Goal: Contribute content: Add original content to the website for others to see

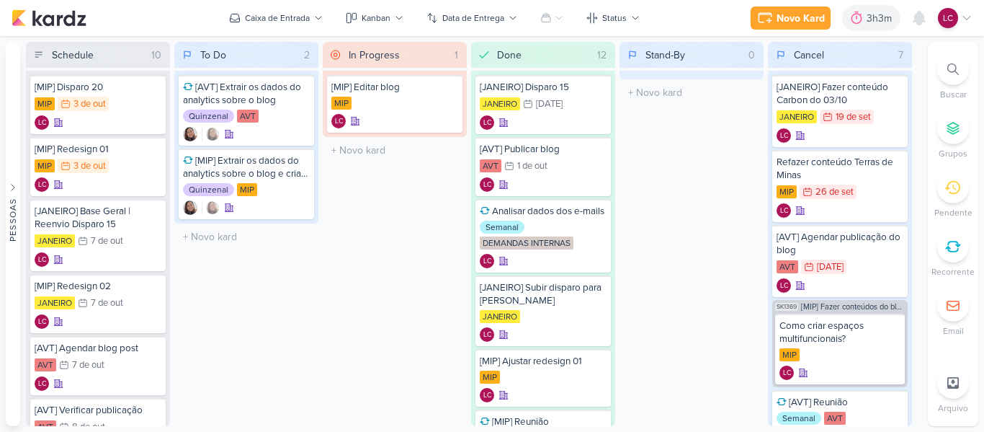
click at [788, 5] on div "Novo Kard Ctrl + k 3h3m Sessão desligada... Hoje 3h3m Semana 0h0m Mês 0h0m Nenh…" at bounding box center [862, 18] width 222 height 26
click at [800, 18] on div "Novo Kard" at bounding box center [801, 18] width 48 height 15
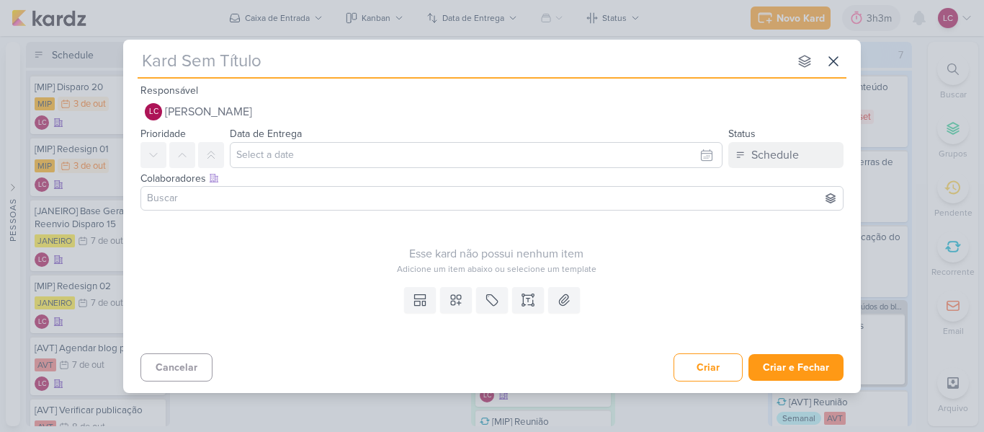
type input "["
type input "[MIP"
type input "[MIP] D"
type input "[MIP] Disparo"
type input "[MIP] Disparo 0"
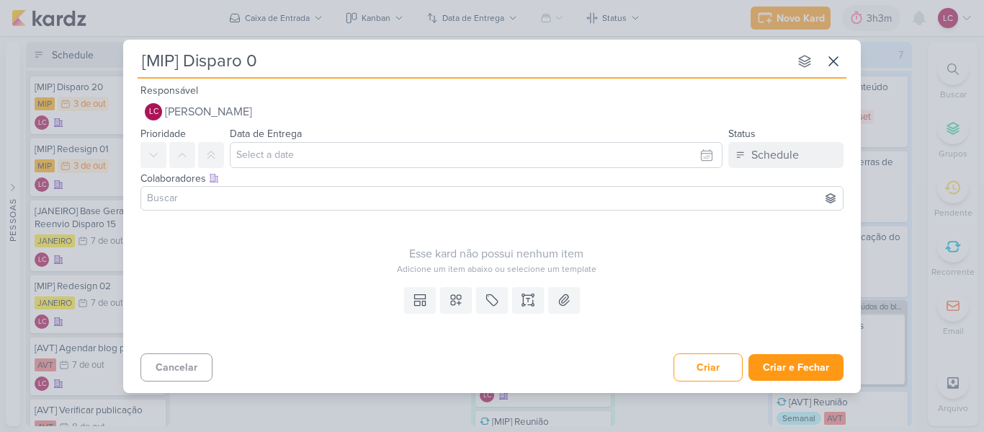
type input "[MIP] Disparo 03"
type input "[MIP] Disparo 03/"
type input "[MIP] Disparo 03/10"
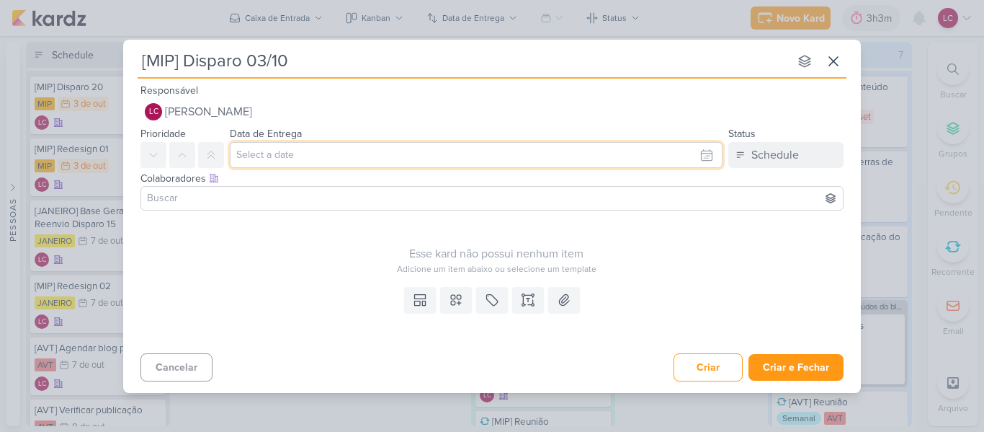
click at [536, 143] on input "text" at bounding box center [476, 155] width 493 height 26
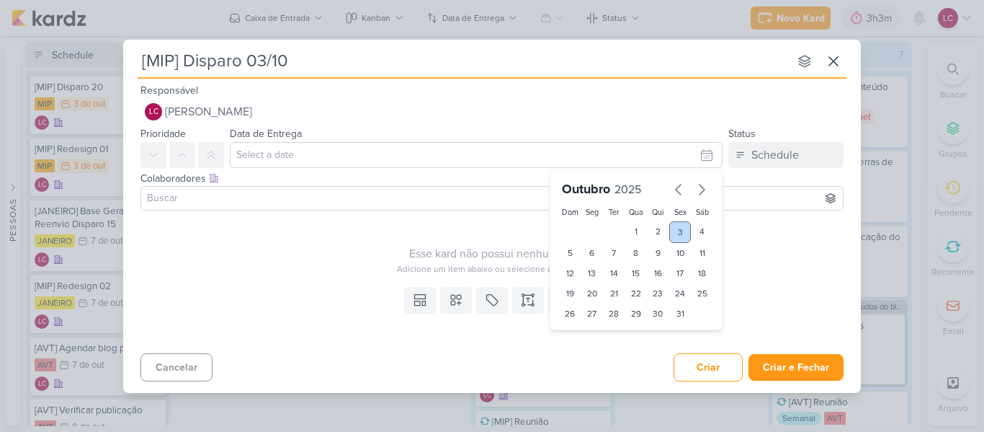
click at [686, 230] on div "3" at bounding box center [680, 232] width 22 height 22
type input "3 de outubro de 2025 às 23:59"
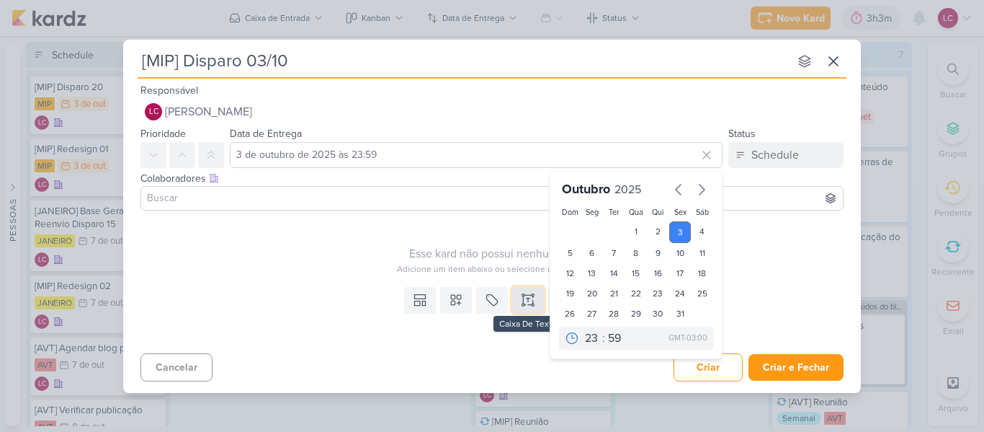
click at [519, 301] on button at bounding box center [528, 300] width 32 height 26
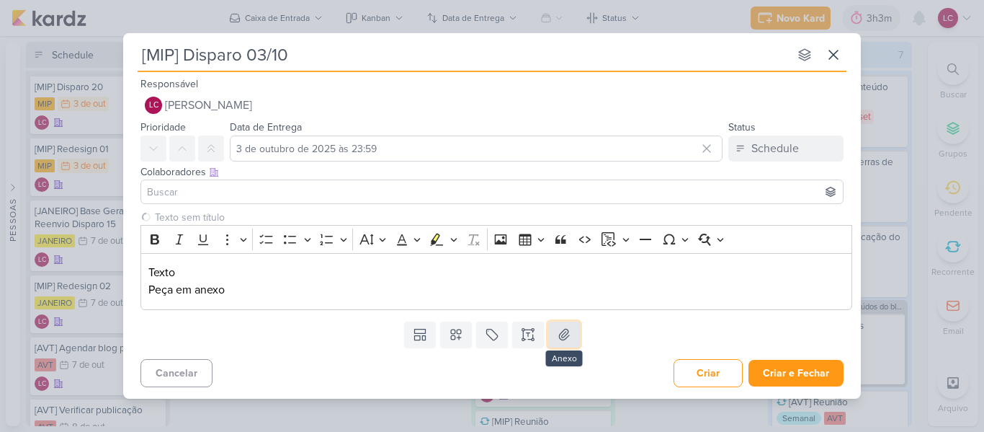
click at [564, 347] on button at bounding box center [564, 334] width 32 height 26
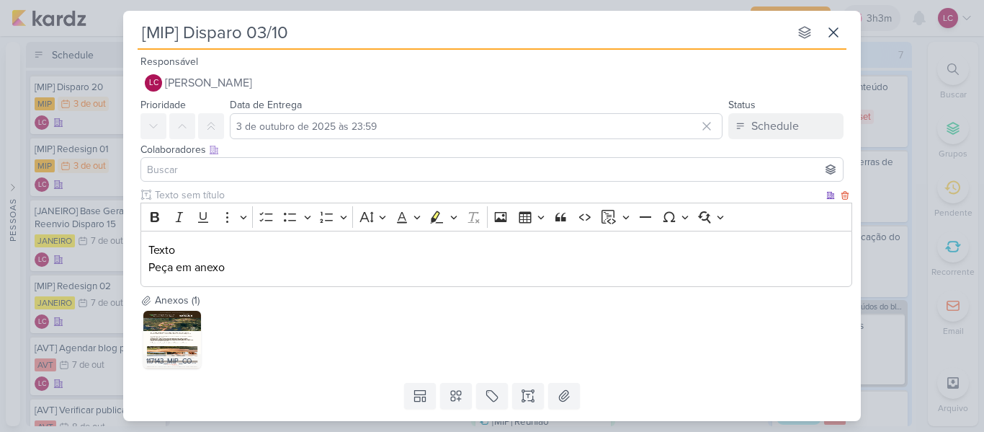
click at [159, 251] on p "Texto" at bounding box center [496, 249] width 697 height 17
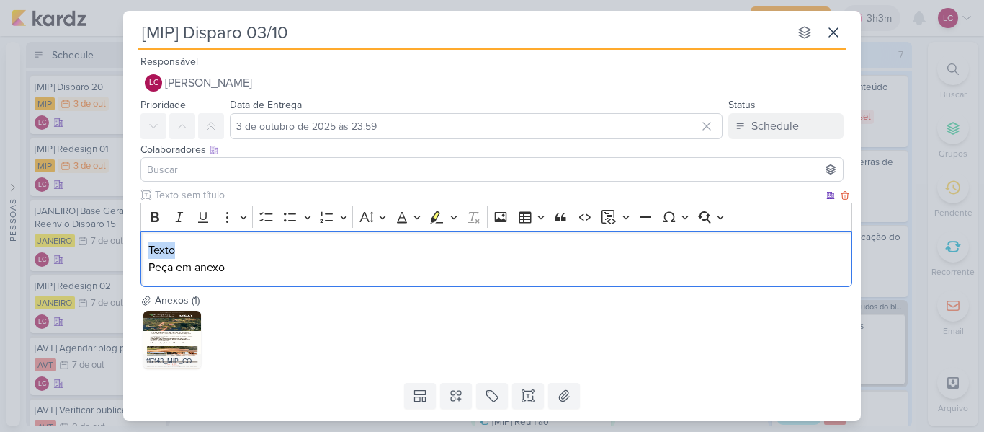
click at [159, 251] on p "Texto" at bounding box center [496, 249] width 697 height 17
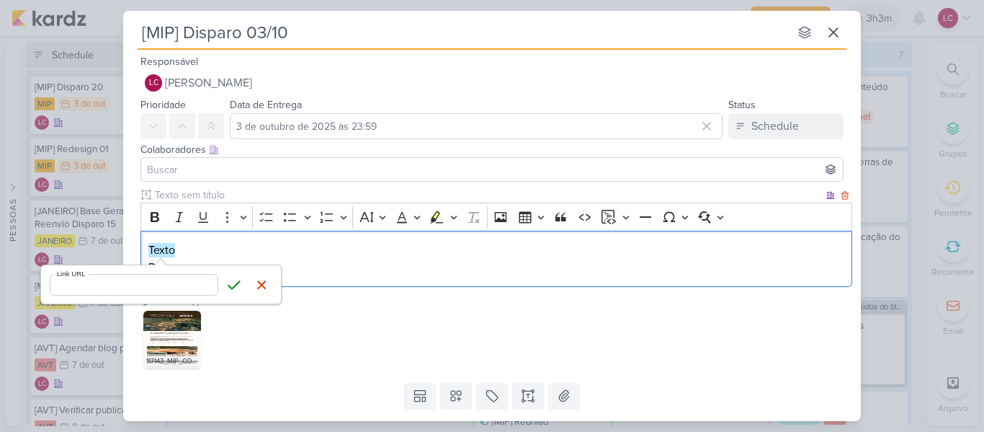
type input "[URL][DOMAIN_NAME]"
click button "Save" at bounding box center [234, 285] width 22 height 22
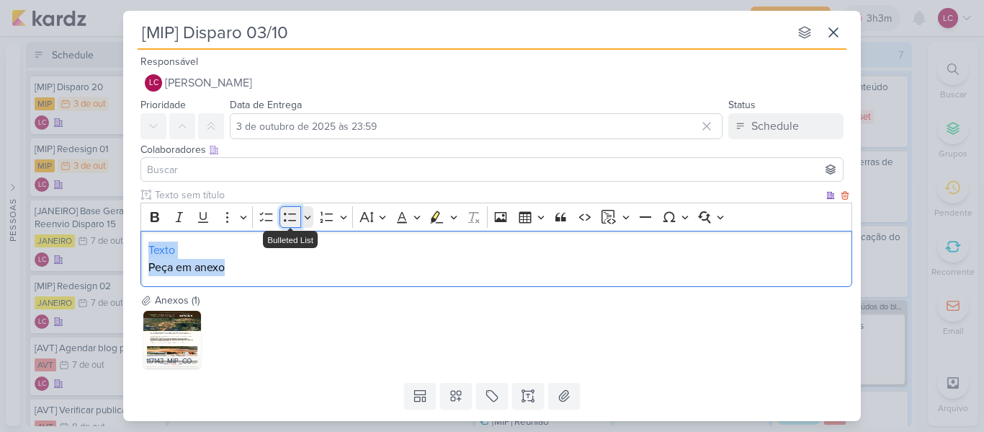
click at [293, 220] on icon "Editor toolbar" at bounding box center [290, 217] width 12 height 9
click at [290, 275] on li "Peça em anexo" at bounding box center [504, 267] width 682 height 17
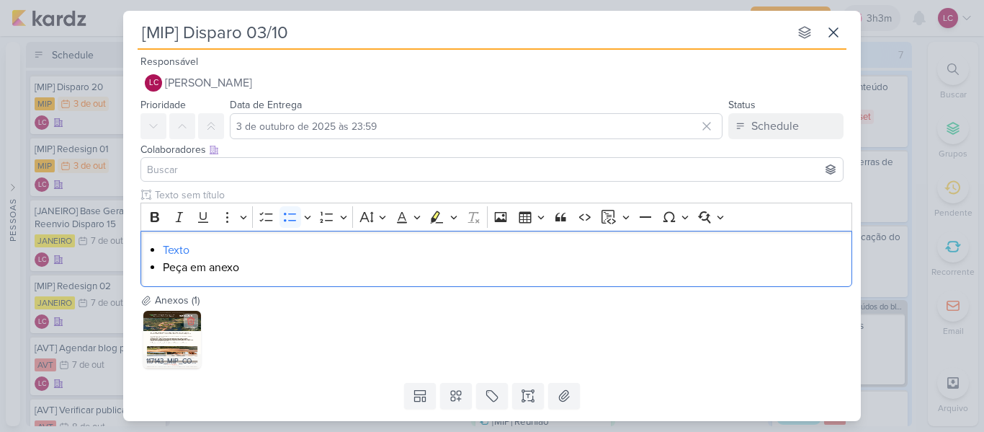
click at [163, 329] on img at bounding box center [172, 340] width 58 height 58
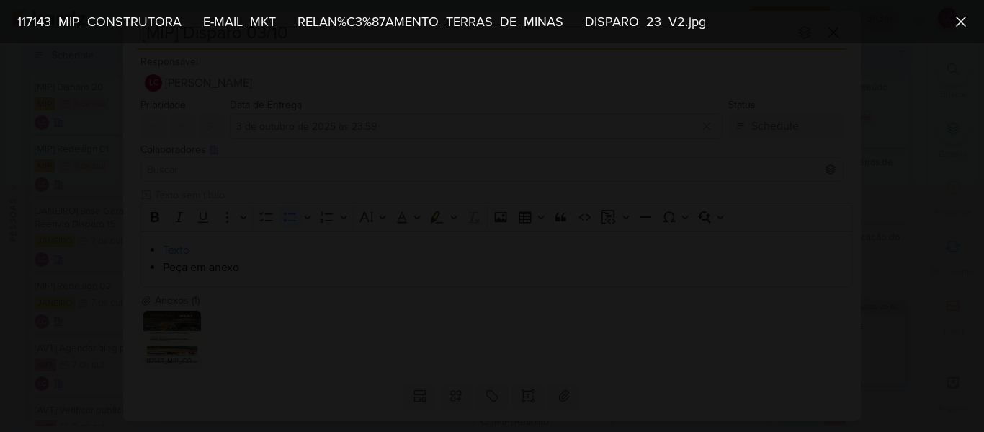
click at [877, 216] on div at bounding box center [492, 237] width 984 height 388
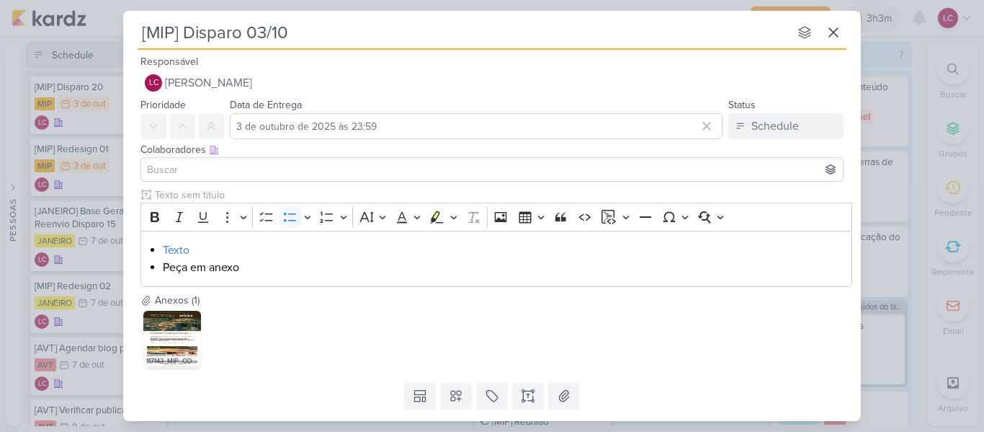
click at [202, 68] on div "Responsável LC Laís Costa Nenhum contato encontrado create new contact Novo Con…" at bounding box center [492, 74] width 738 height 43
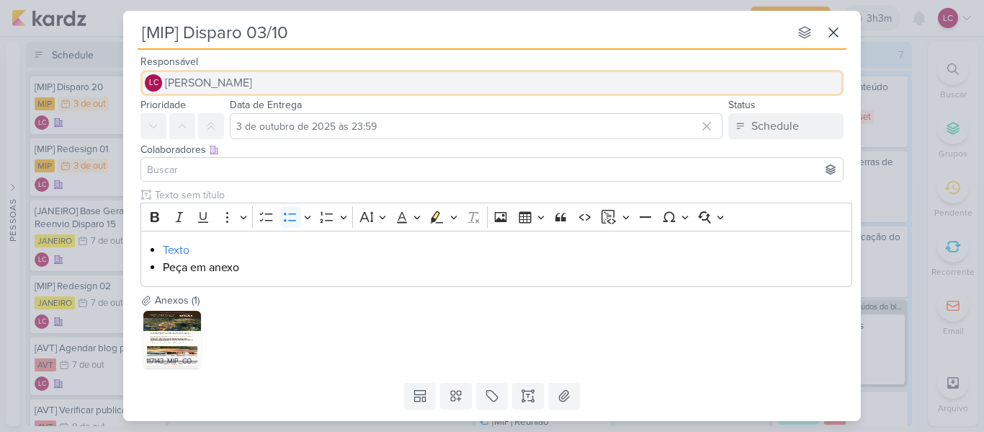
click at [204, 82] on span "[PERSON_NAME]" at bounding box center [208, 82] width 87 height 17
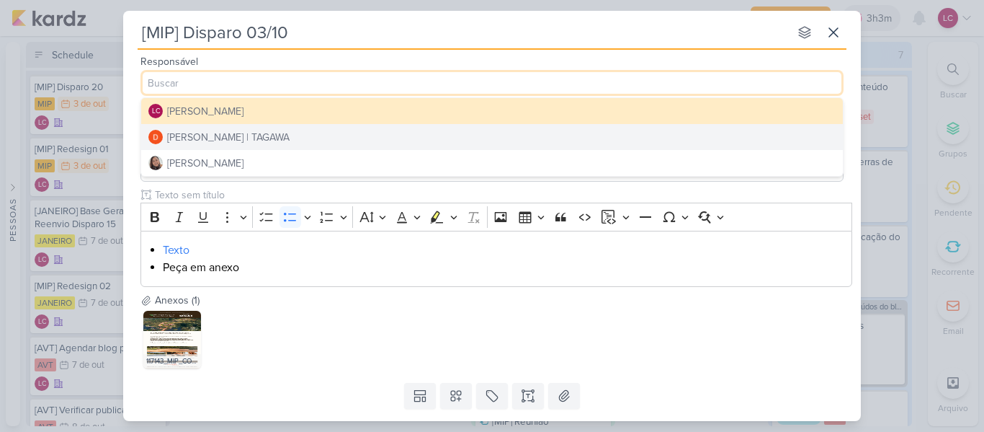
click at [207, 133] on div "[PERSON_NAME] | TAGAWA" at bounding box center [228, 137] width 122 height 15
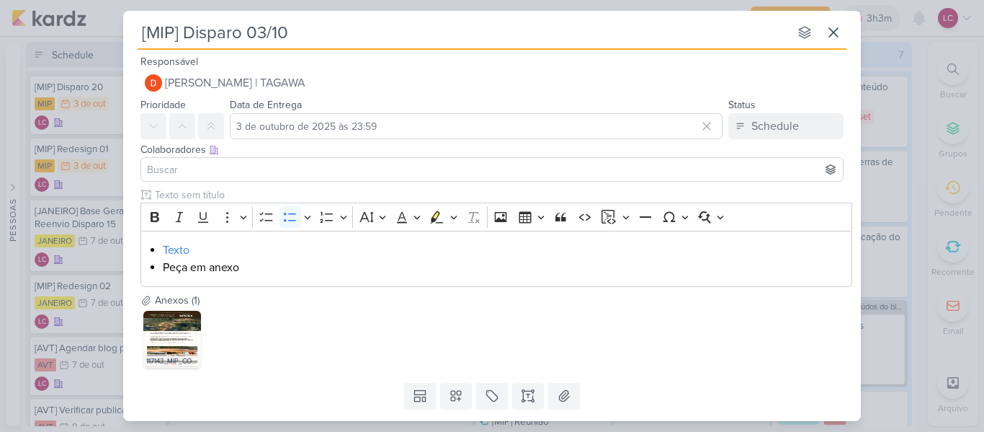
click at [184, 164] on input at bounding box center [492, 169] width 696 height 17
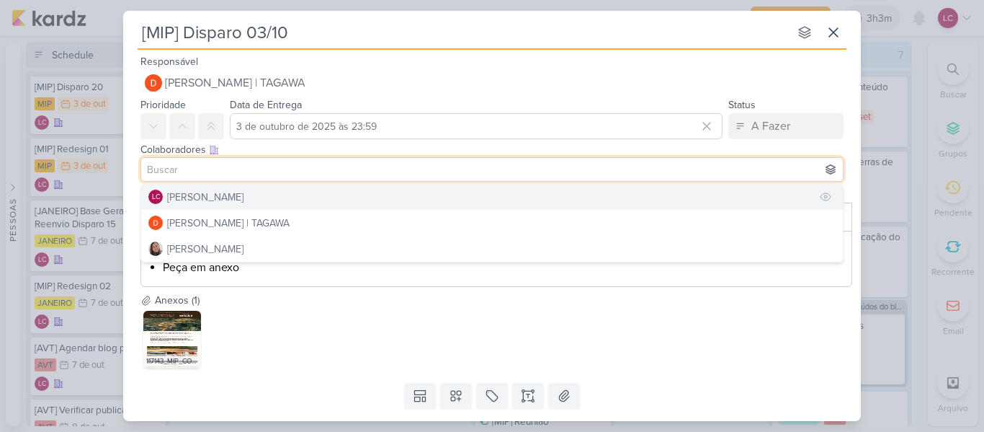
click at [206, 201] on div "[PERSON_NAME]" at bounding box center [205, 196] width 76 height 15
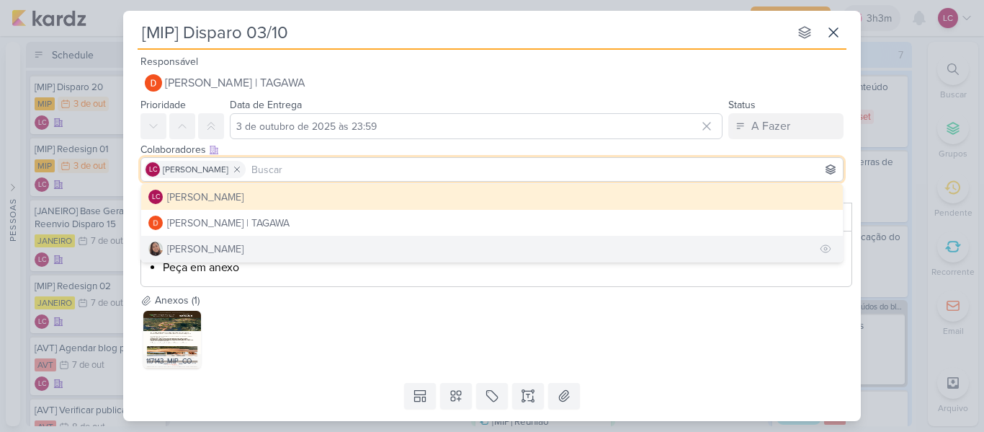
click at [198, 250] on div "[PERSON_NAME]" at bounding box center [205, 248] width 76 height 15
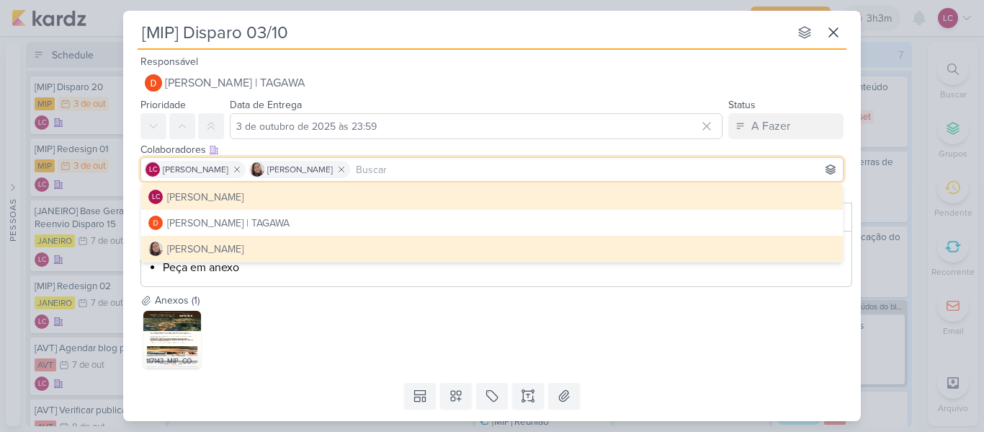
click at [473, 330] on div "117143_MIP_CONSTRUTORA___E-MAIL_MKT___RELAN%C3%87AMENTO_TERRAS_DE_MINAS___DISPA…" at bounding box center [496, 339] width 712 height 63
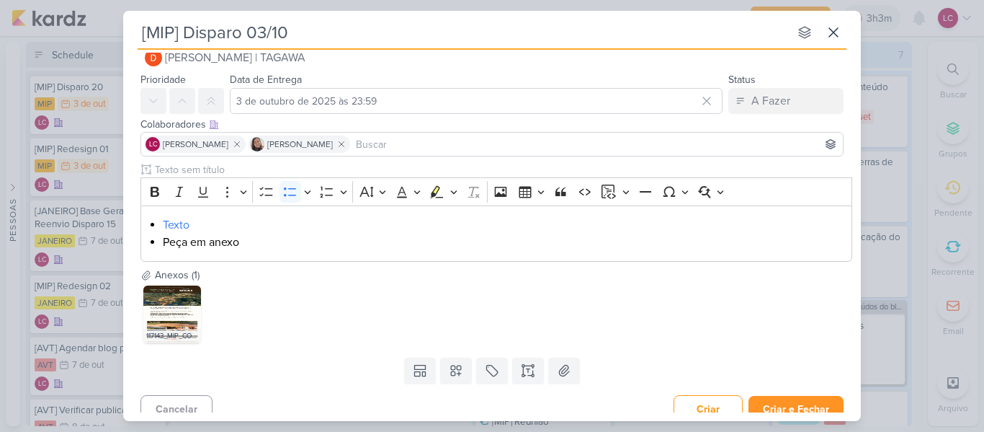
scroll to position [39, 0]
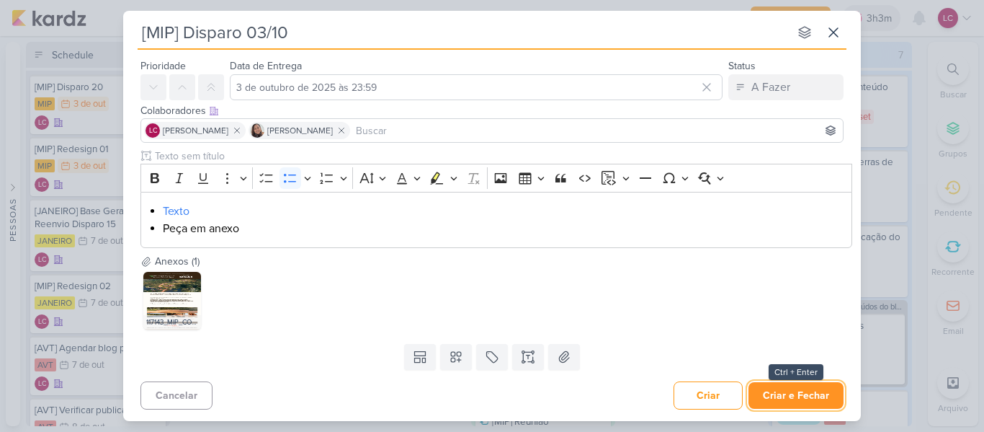
click at [784, 403] on button "Criar e Fechar" at bounding box center [796, 395] width 95 height 27
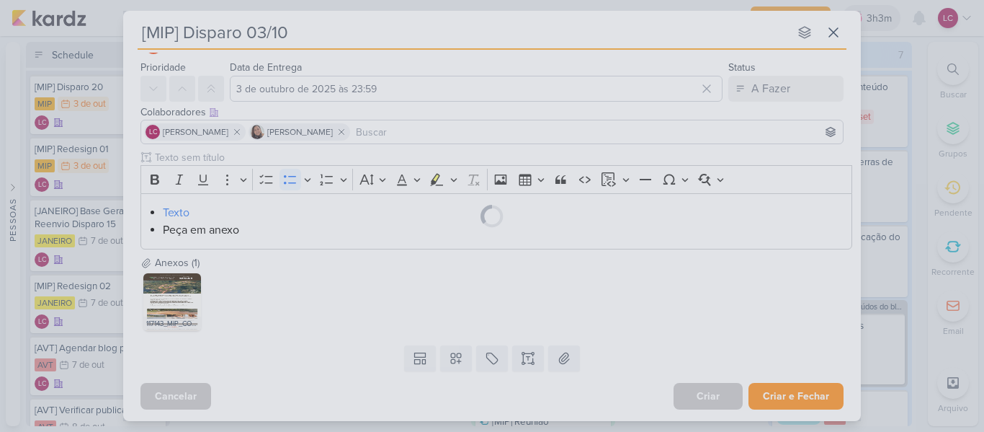
scroll to position [37, 0]
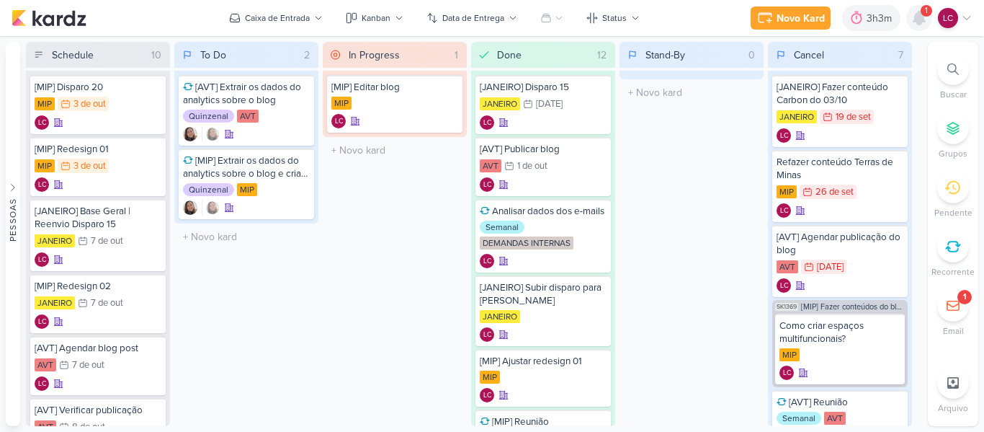
click at [915, 11] on icon at bounding box center [919, 17] width 17 height 17
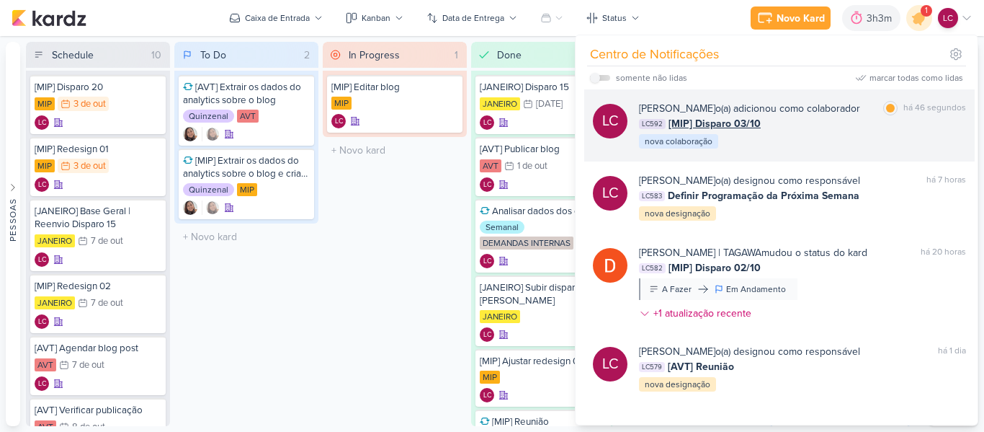
click at [777, 118] on div "LC592 [MIP] Disparo 03/10" at bounding box center [802, 123] width 327 height 15
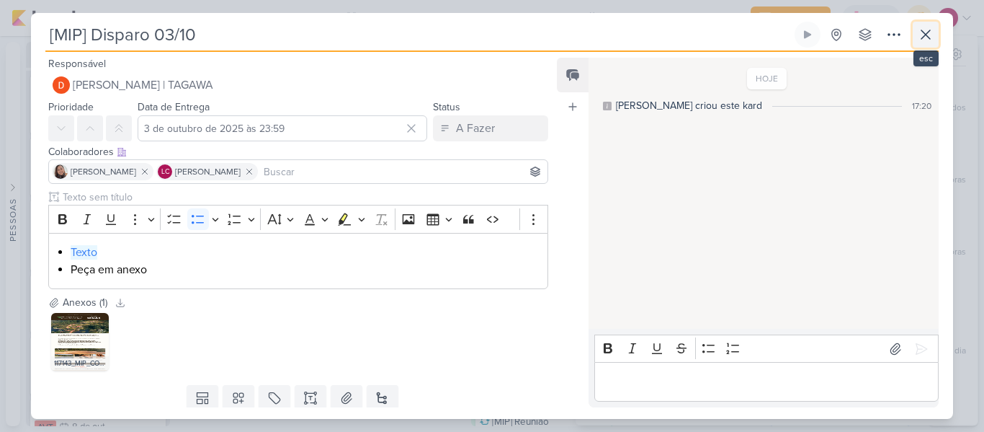
click at [921, 39] on icon at bounding box center [925, 34] width 17 height 17
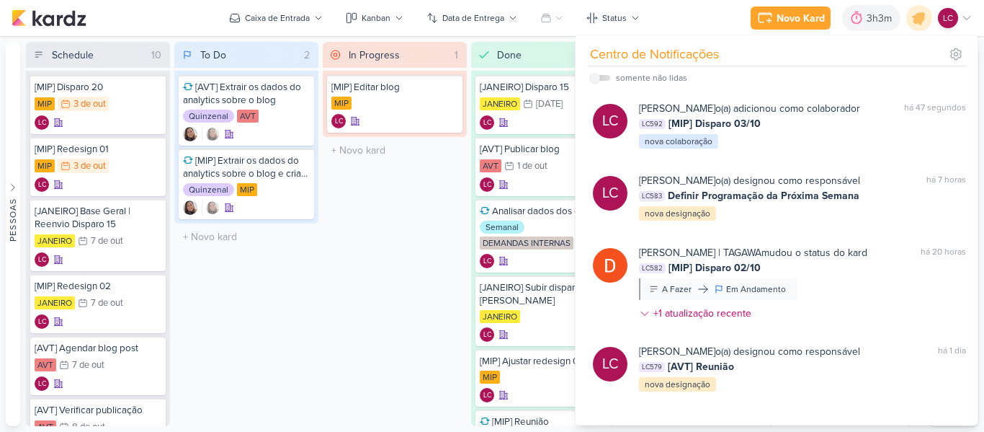
click at [437, 191] on div "In Progress 1 Mover Para Esquerda Mover Para Direita [GEOGRAPHIC_DATA] [MIP] Ed…" at bounding box center [395, 234] width 144 height 384
